Goal: Browse casually: Explore the website without a specific task or goal

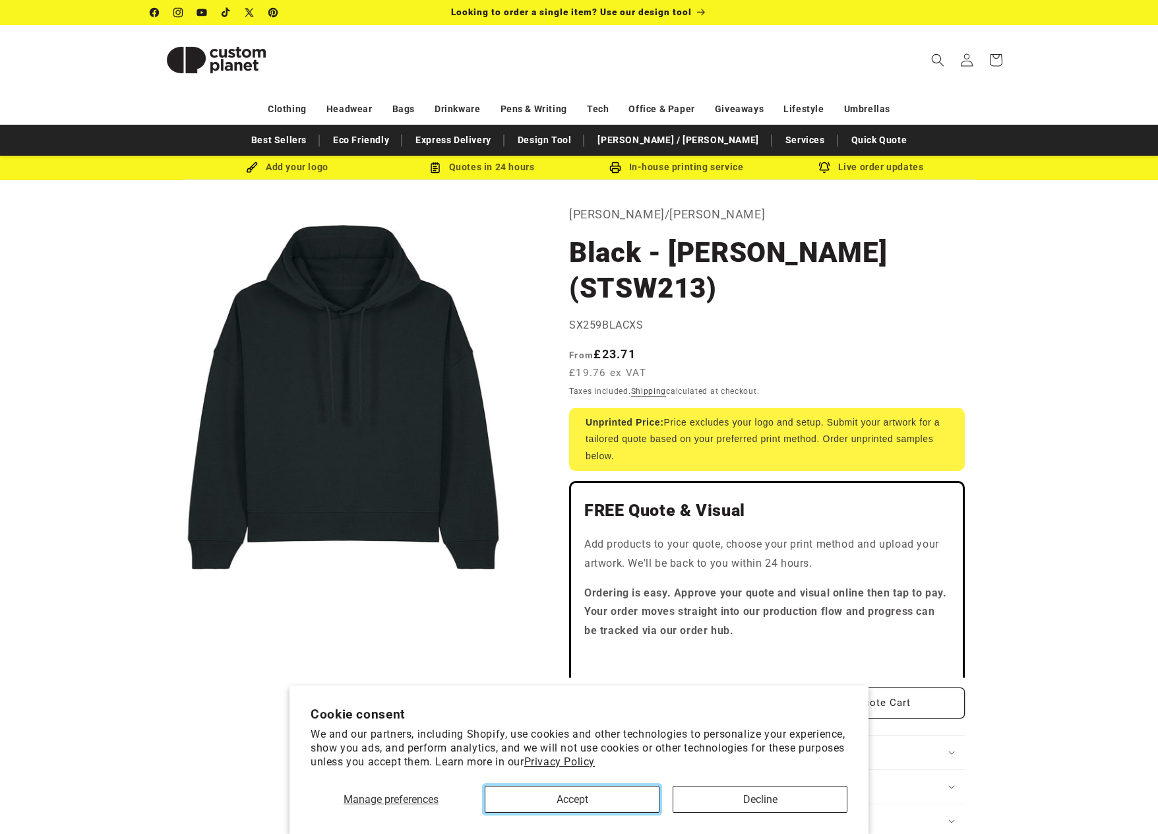
click at [577, 792] on button "Accept" at bounding box center [572, 798] width 175 height 27
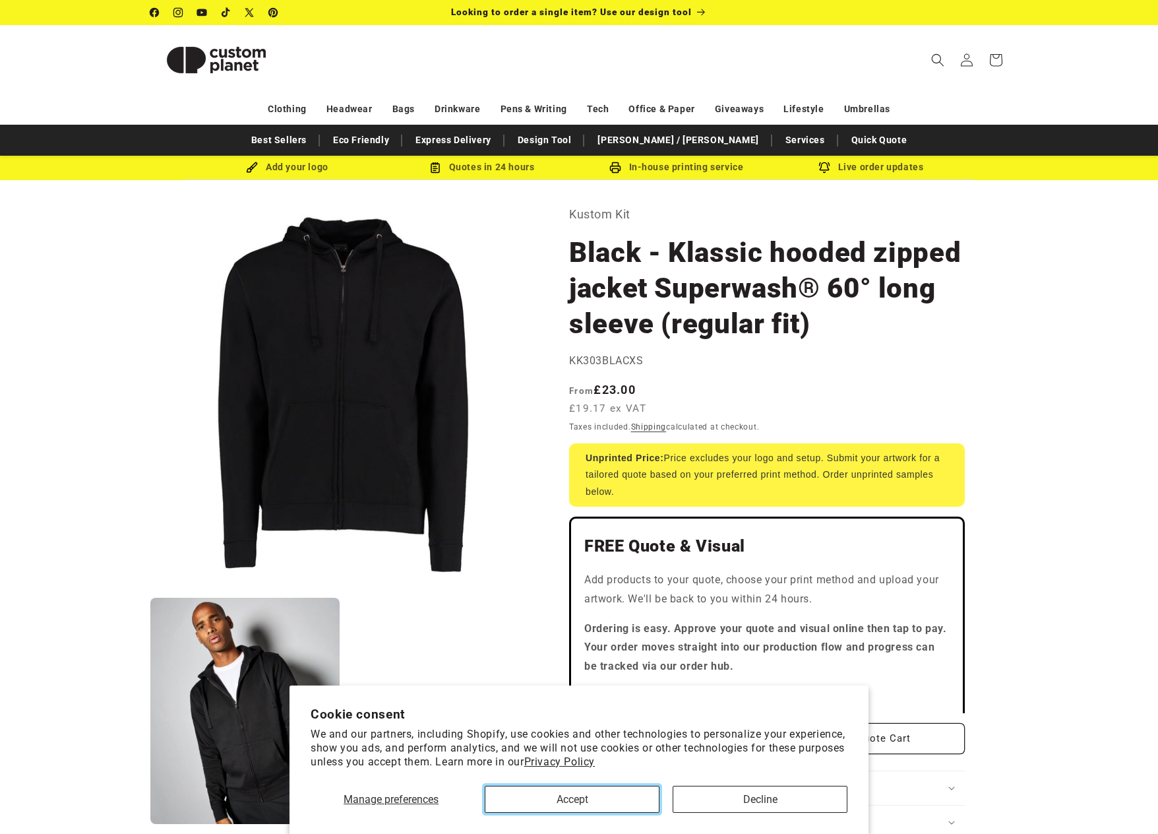
click at [592, 801] on button "Accept" at bounding box center [572, 798] width 175 height 27
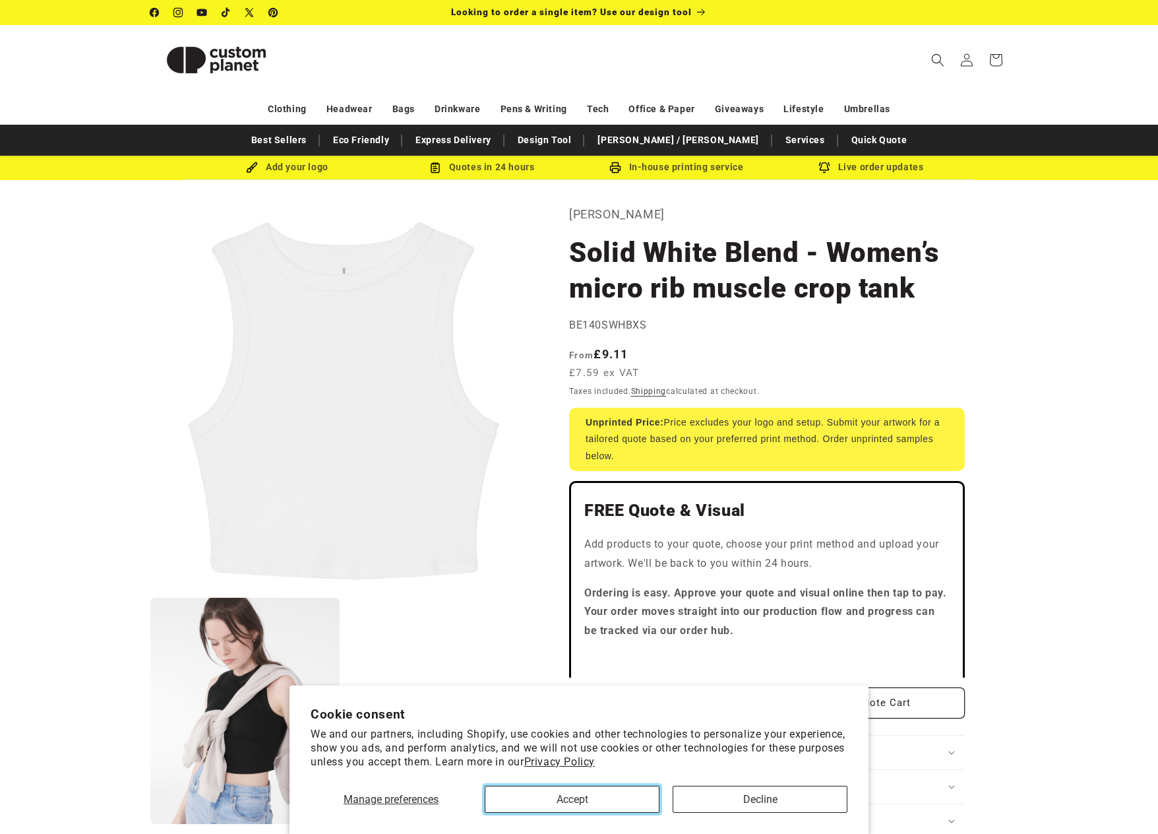
click at [550, 790] on button "Accept" at bounding box center [572, 798] width 175 height 27
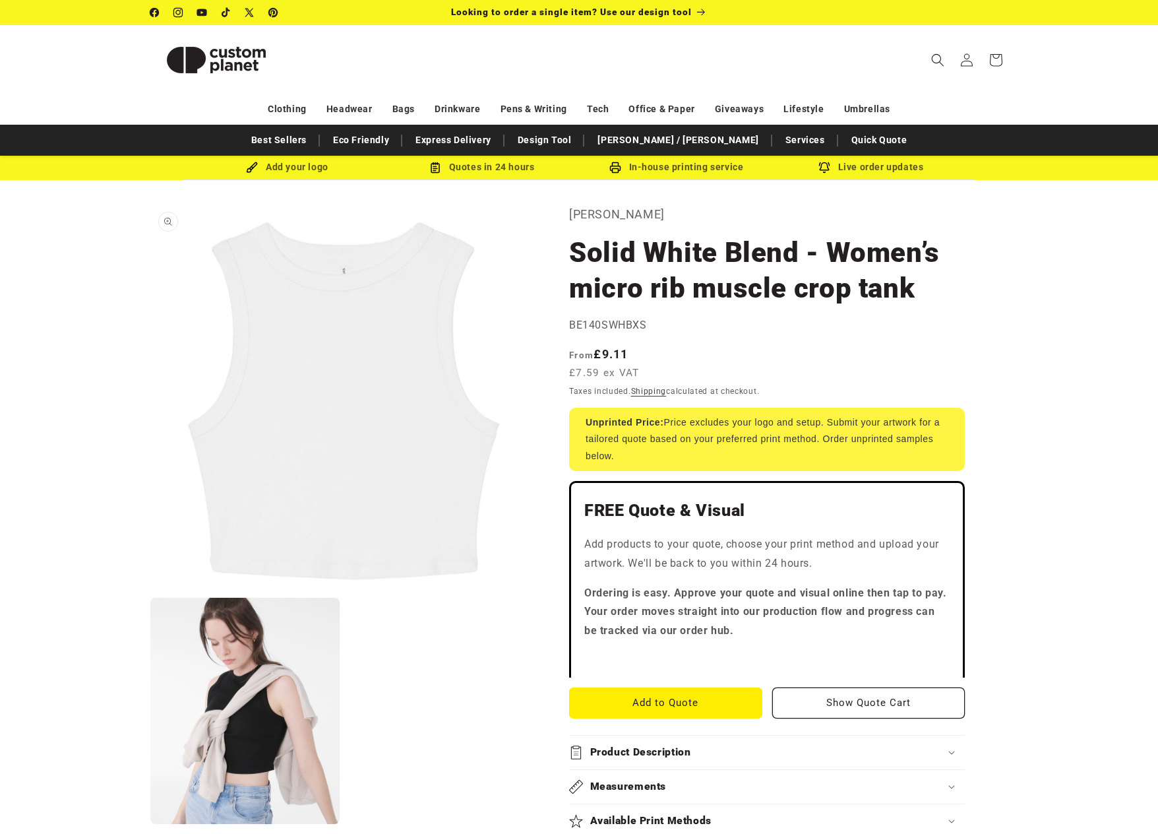
click at [150, 590] on button "Open media 1 in modal" at bounding box center [150, 590] width 0 height 0
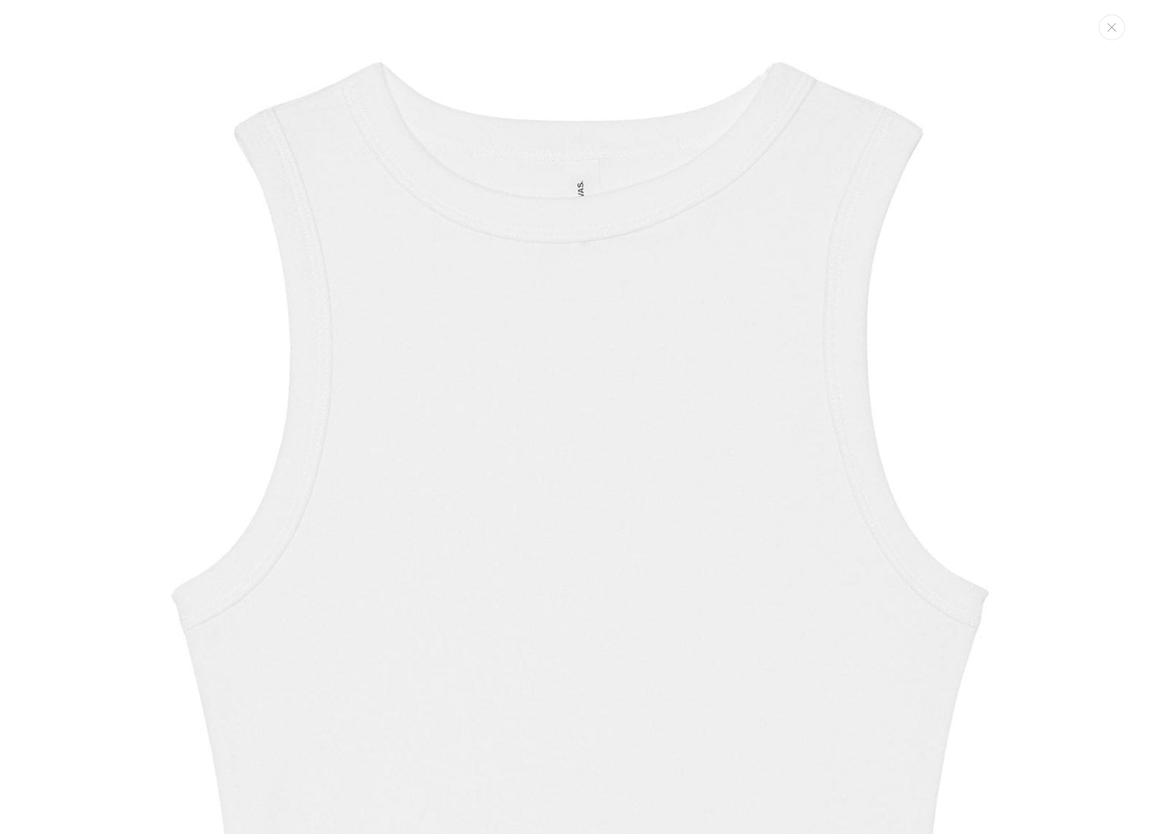
scroll to position [13, 0]
click at [491, 428] on img "Media gallery" at bounding box center [579, 506] width 1013 height 1013
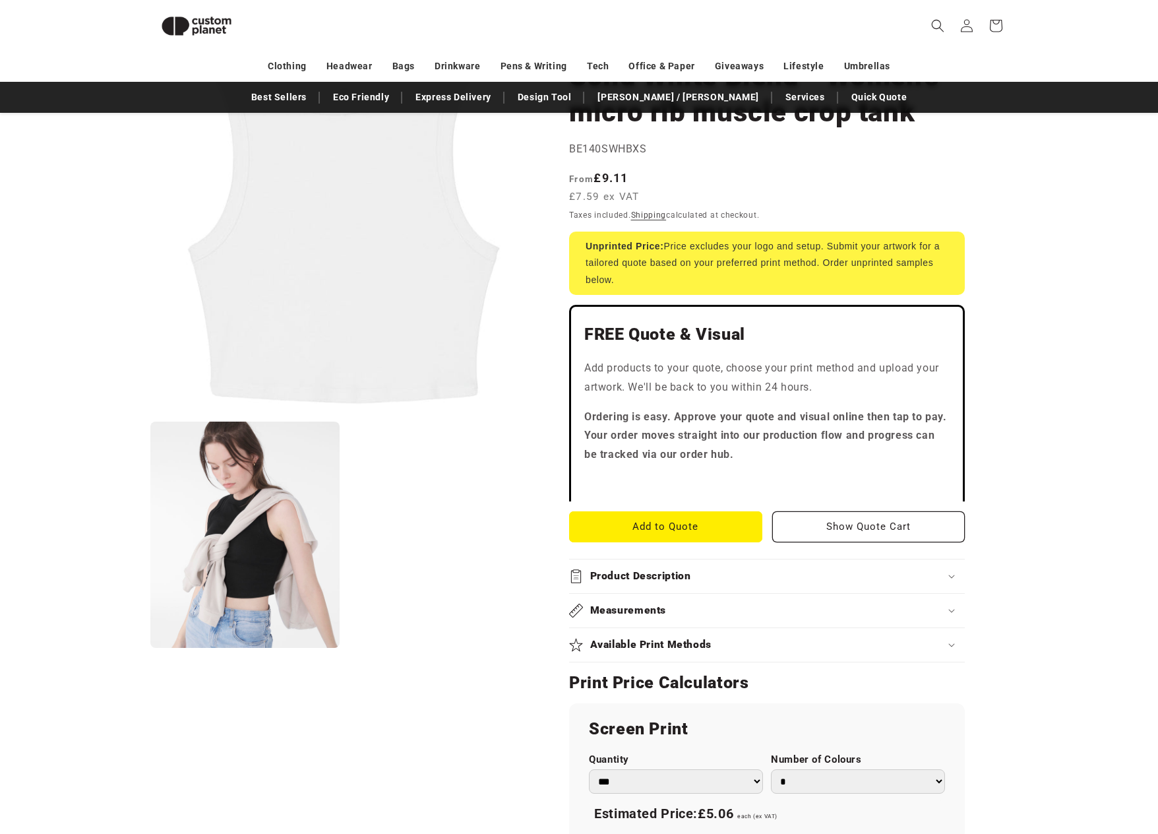
scroll to position [0, 0]
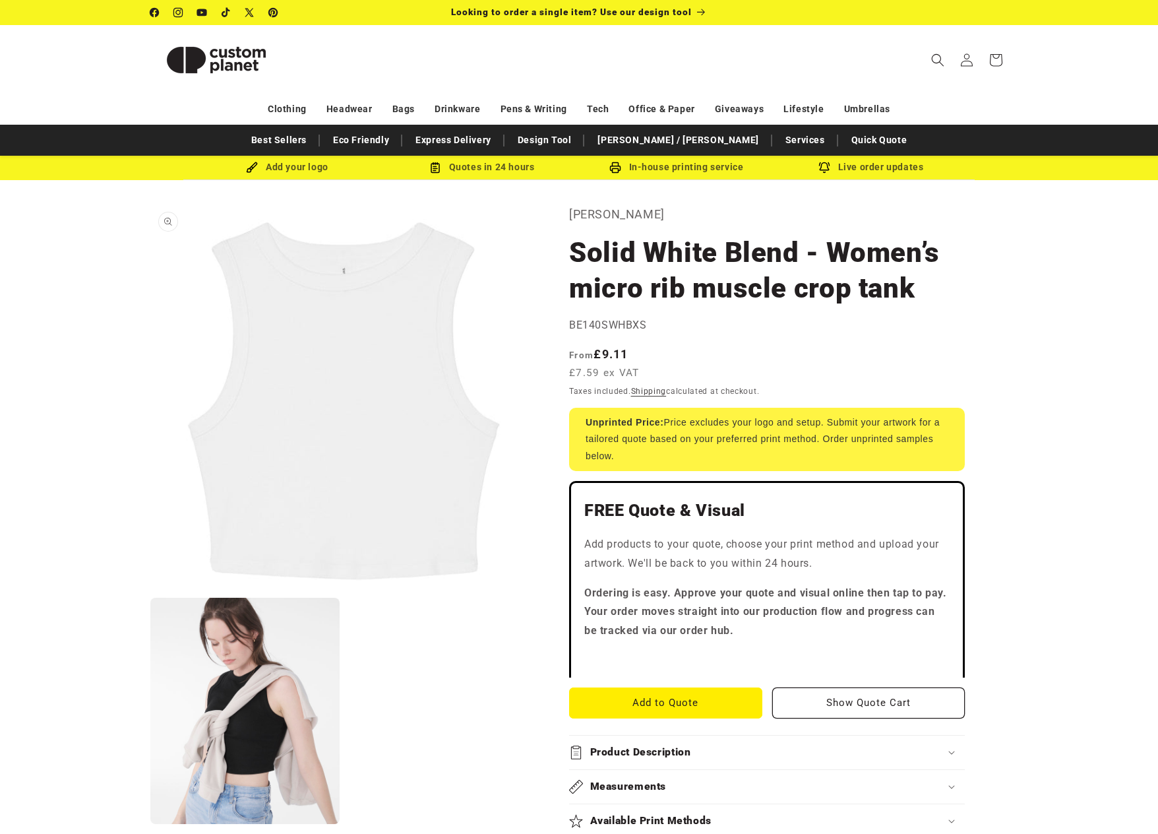
click at [150, 590] on button "Open media 1 in modal" at bounding box center [150, 590] width 0 height 0
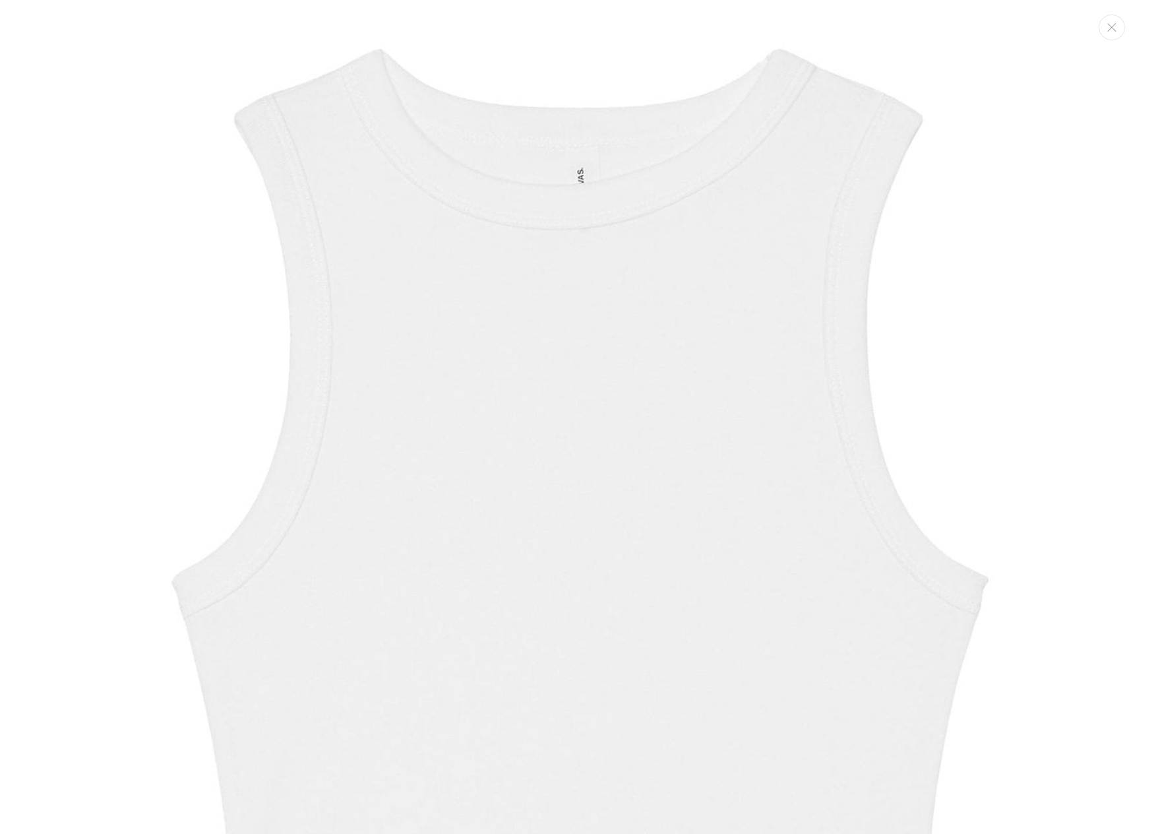
click at [380, 371] on img "Media gallery" at bounding box center [579, 506] width 1013 height 1013
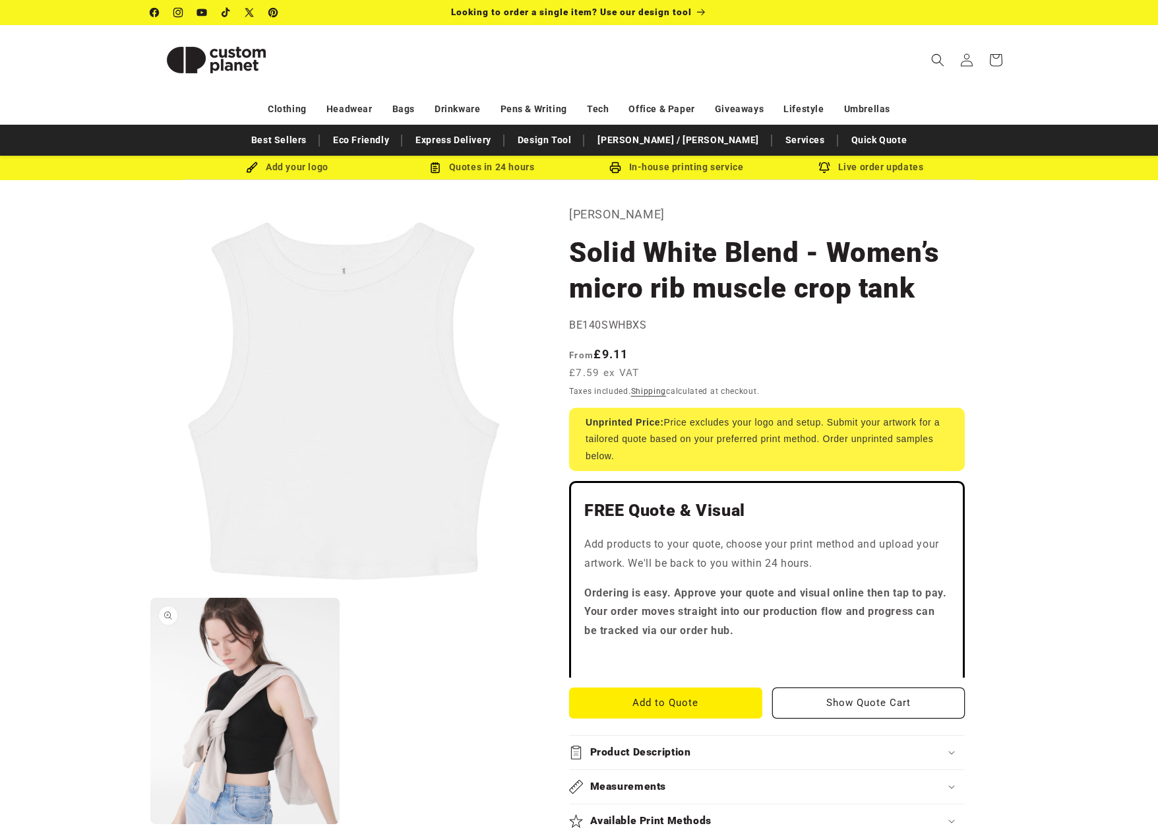
click at [150, 824] on button "Open media 2 in modal" at bounding box center [150, 824] width 0 height 0
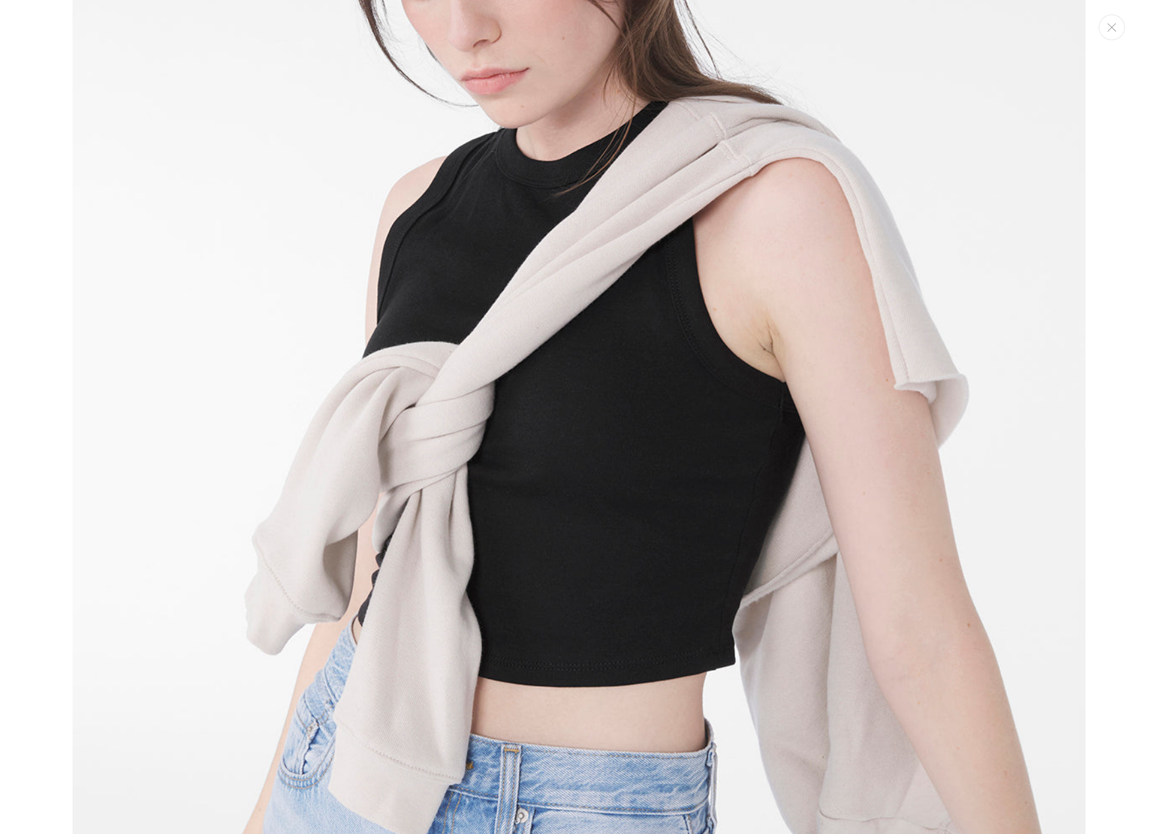
scroll to position [1428, 0]
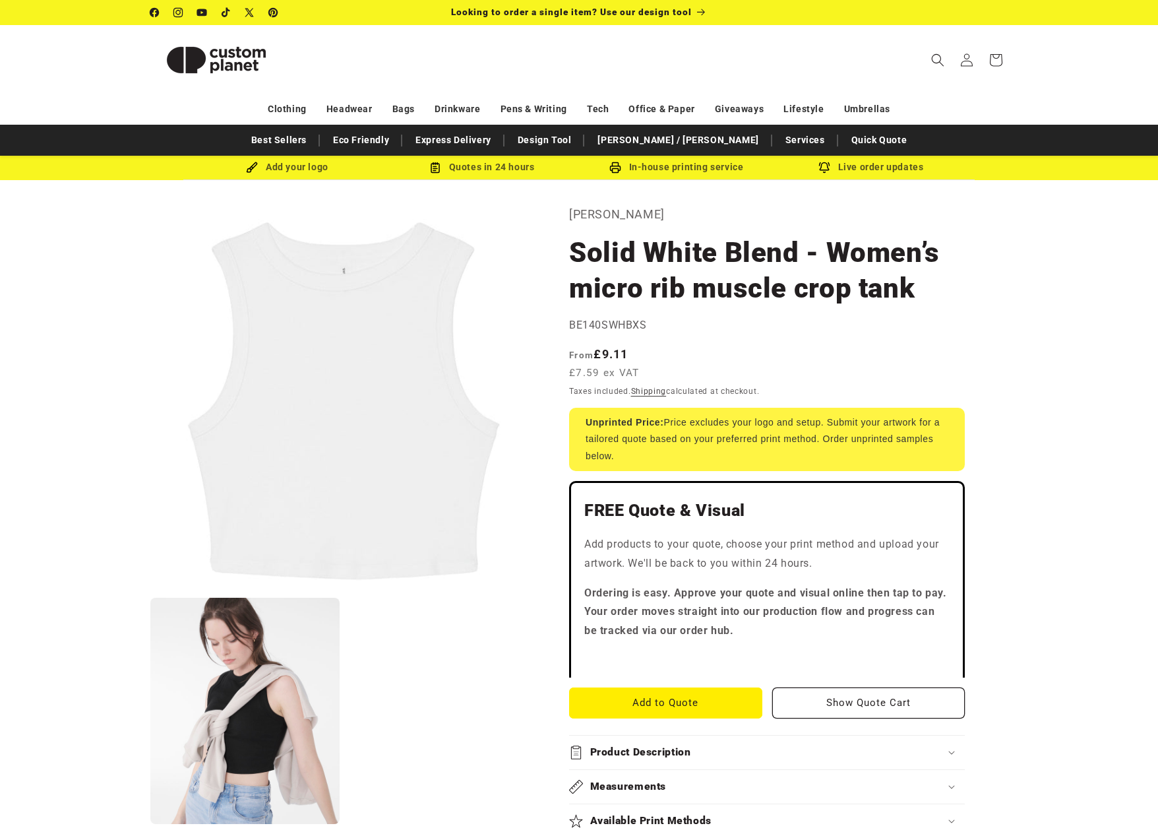
click at [583, 286] on h1 "Solid White Blend - Women’s micro rib muscle crop tank" at bounding box center [767, 270] width 396 height 71
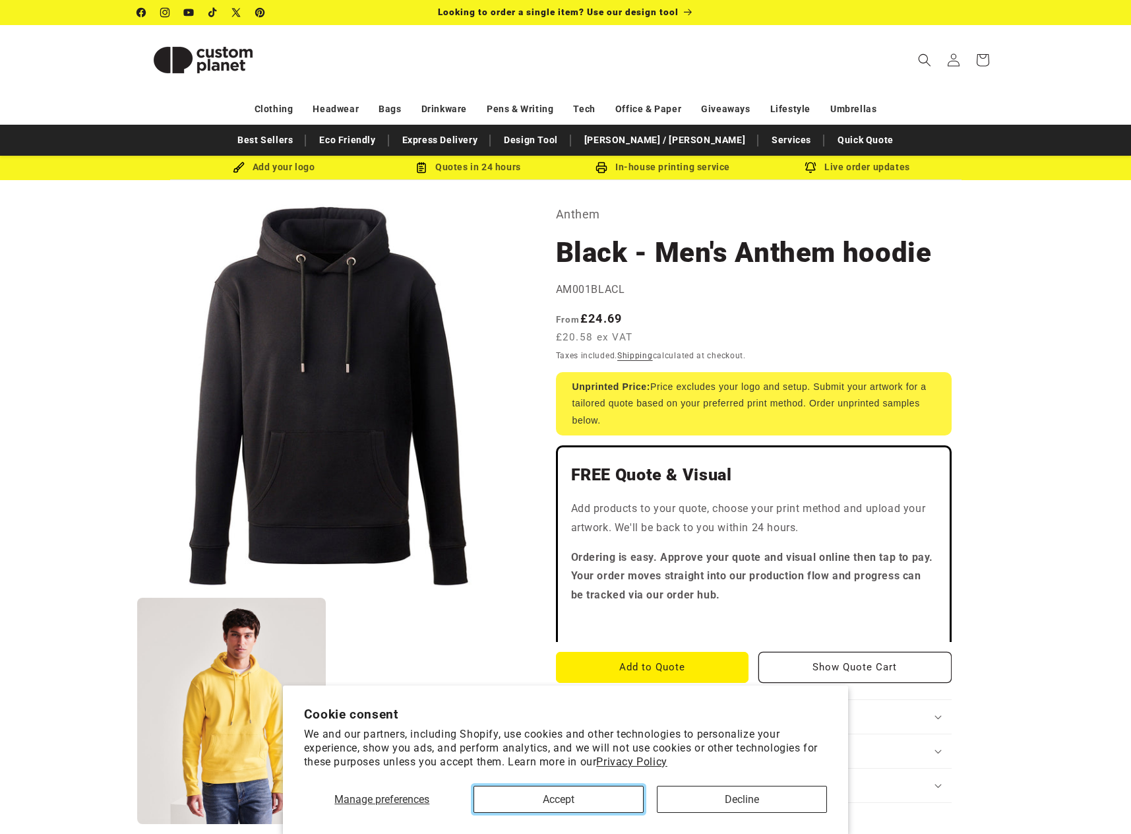
click at [568, 803] on button "Accept" at bounding box center [559, 798] width 170 height 27
